Goal: Transaction & Acquisition: Purchase product/service

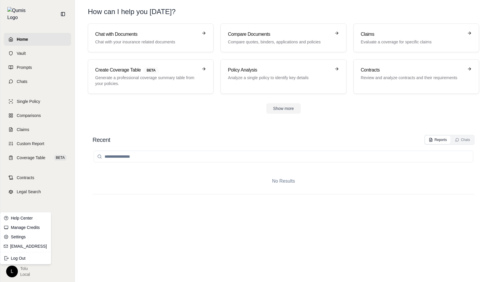
click at [10, 270] on html "Home Vault Prompts Chats Single Policy Comparisons Claims Custom Report Coverag…" at bounding box center [246, 141] width 492 height 282
click at [30, 229] on link "Manage Credits" at bounding box center [25, 227] width 48 height 9
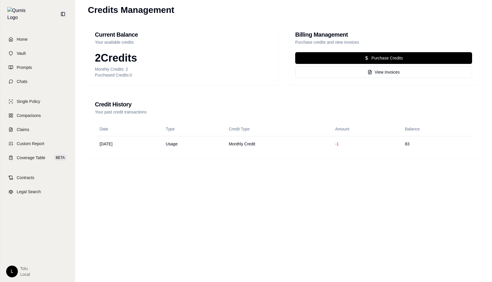
click at [130, 71] on div "Monthly Credits: 2" at bounding box center [183, 69] width 177 height 6
drag, startPoint x: 129, startPoint y: 70, endPoint x: 126, endPoint y: 70, distance: 3.5
click at [126, 70] on div "Monthly Credits: 2" at bounding box center [183, 69] width 177 height 6
click at [34, 98] on span "Single Policy" at bounding box center [28, 101] width 23 height 6
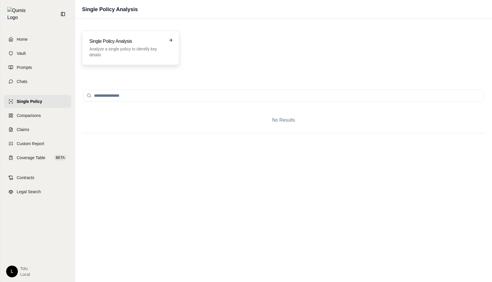
click at [118, 59] on div "Single Policy Analysis Analyze a single policy to identify key details" at bounding box center [130, 47] width 97 height 35
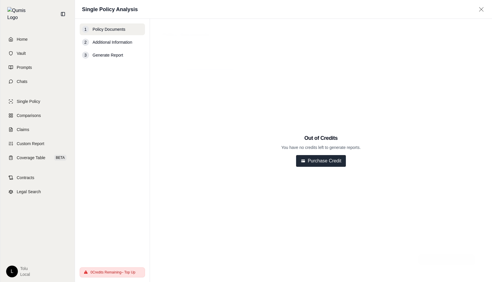
click at [320, 158] on button "Purchase Credit" at bounding box center [321, 161] width 50 height 12
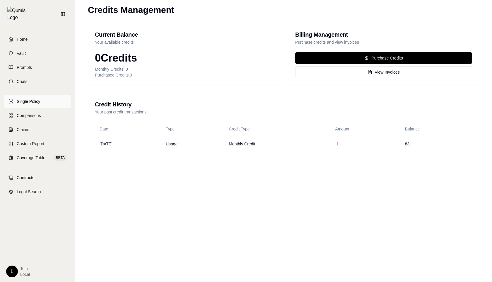
click at [25, 98] on span "Single Policy" at bounding box center [28, 101] width 23 height 6
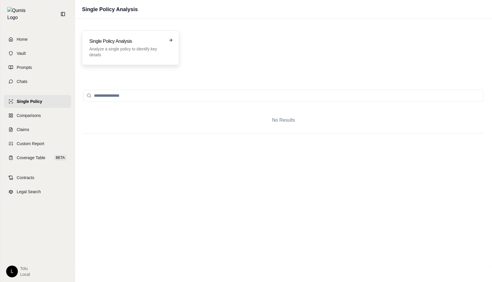
click at [129, 49] on p "Analyze a single policy to identify key details" at bounding box center [126, 52] width 74 height 12
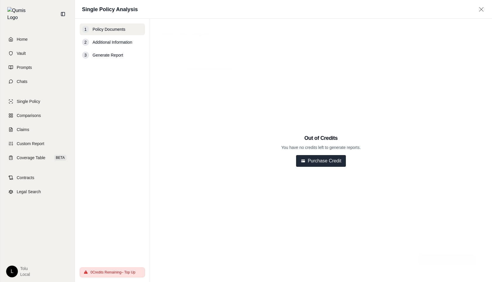
click at [315, 164] on button "Purchase Credit" at bounding box center [321, 161] width 50 height 12
click at [12, 270] on html "Home Vault Prompts Chats Single Policy Comparisons Claims Custom Report Coverag…" at bounding box center [246, 141] width 492 height 282
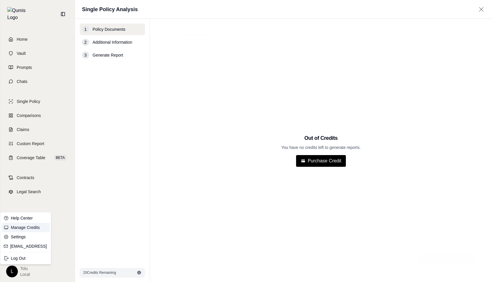
click at [27, 227] on link "Manage Credits" at bounding box center [25, 227] width 48 height 9
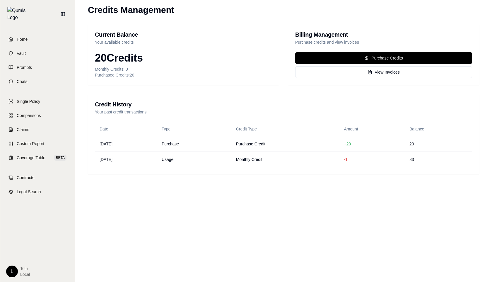
click at [10, 277] on div "Home Vault Prompts Chats Single Policy Comparisons Claims Custom Report Coverag…" at bounding box center [37, 155] width 74 height 254
click at [11, 266] on html "Home Vault Prompts Chats Single Policy Comparisons Claims Custom Report Coverag…" at bounding box center [246, 141] width 492 height 282
click at [18, 236] on link "Settings" at bounding box center [25, 236] width 48 height 9
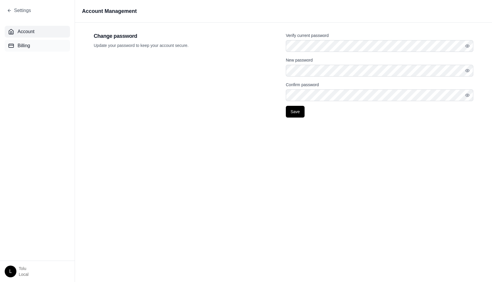
click at [40, 46] on button "Billing" at bounding box center [37, 46] width 65 height 12
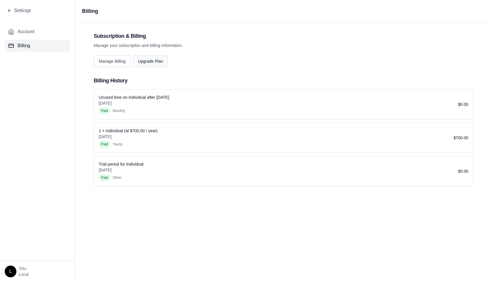
click at [155, 63] on button "Upgrade Plan" at bounding box center [150, 61] width 35 height 12
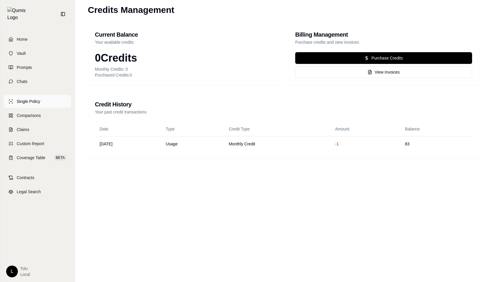
click at [34, 98] on span "Single Policy" at bounding box center [28, 101] width 23 height 6
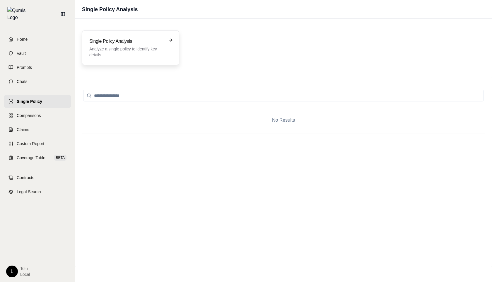
click at [150, 33] on div "Single Policy Analysis Analyze a single policy to identify key details" at bounding box center [130, 47] width 97 height 35
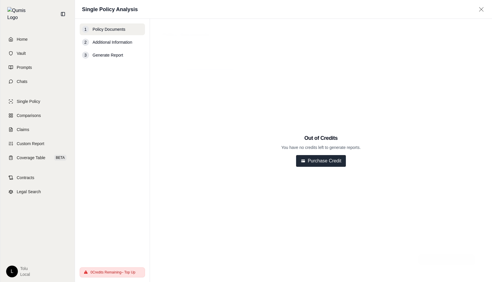
click at [322, 159] on button "Purchase Credit" at bounding box center [321, 161] width 50 height 12
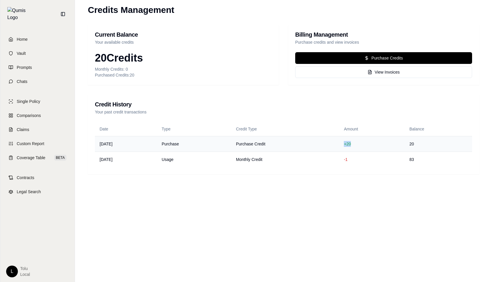
drag, startPoint x: 359, startPoint y: 143, endPoint x: 346, endPoint y: 146, distance: 13.3
click at [346, 146] on tr "2025-08-14 Purchase Purchase Credit + 20 20" at bounding box center [283, 144] width 377 height 16
click at [9, 271] on html "Home Vault Prompts Chats Single Policy Comparisons Claims Custom Report Coverag…" at bounding box center [246, 141] width 492 height 282
click at [28, 234] on link "Settings" at bounding box center [25, 236] width 48 height 9
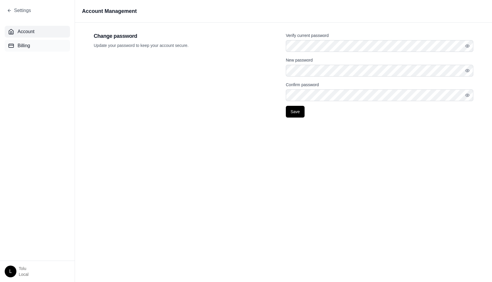
click at [30, 47] on button "Billing" at bounding box center [37, 46] width 65 height 12
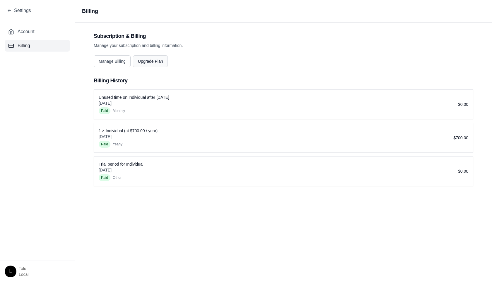
click at [160, 61] on button "Upgrade Plan" at bounding box center [150, 61] width 35 height 12
